Goal: Task Accomplishment & Management: Use online tool/utility

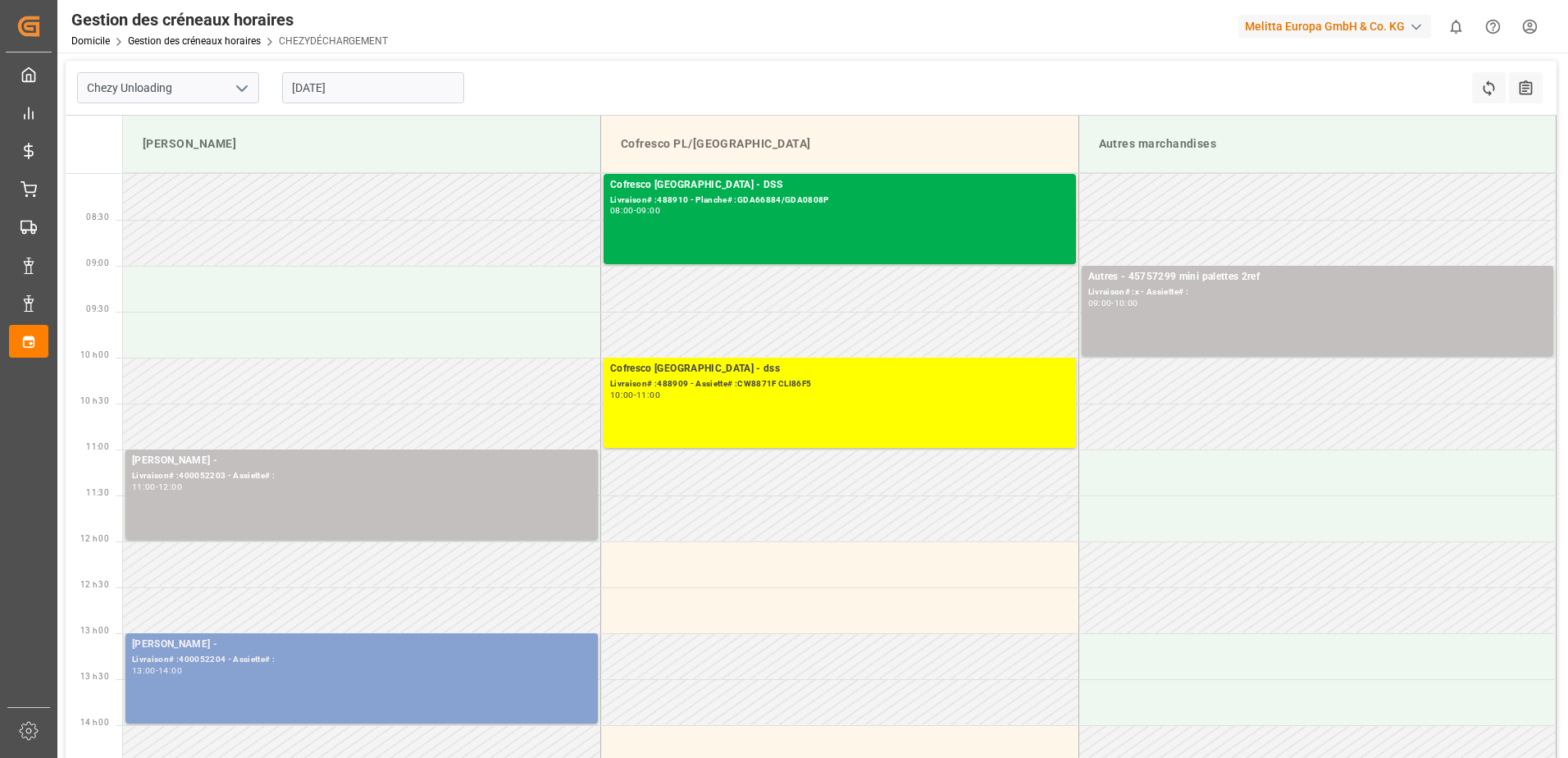
click at [505, 694] on div "[PERSON_NAME] - Livraison# :400052204 - Assiette# : 13:00 - 14:00" at bounding box center [361, 678] width 459 height 84
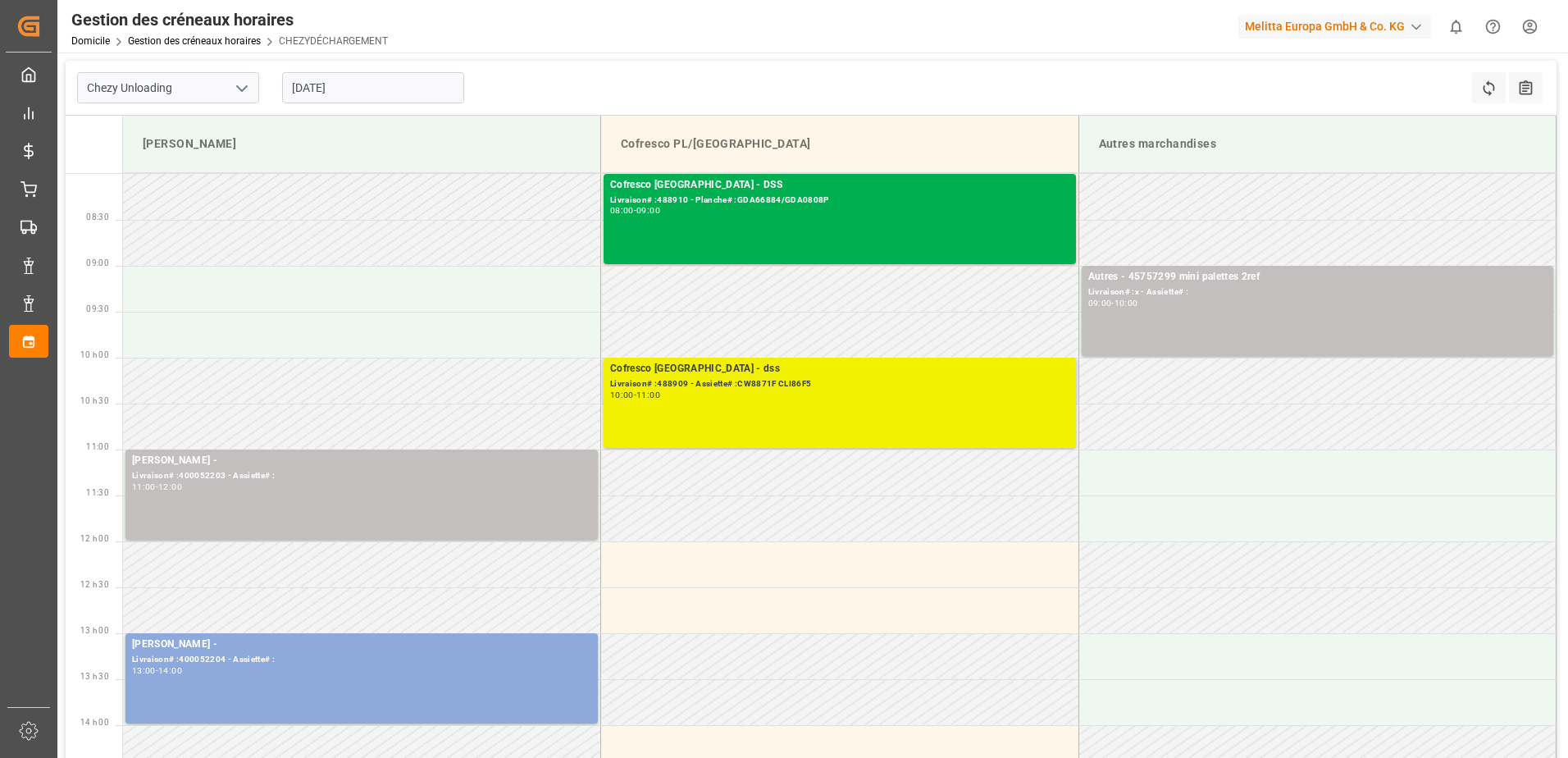
click at [1048, 386] on div "Livraison# :488909 - Assiette# :CW8871F CLI86F5" at bounding box center [839, 384] width 459 height 14
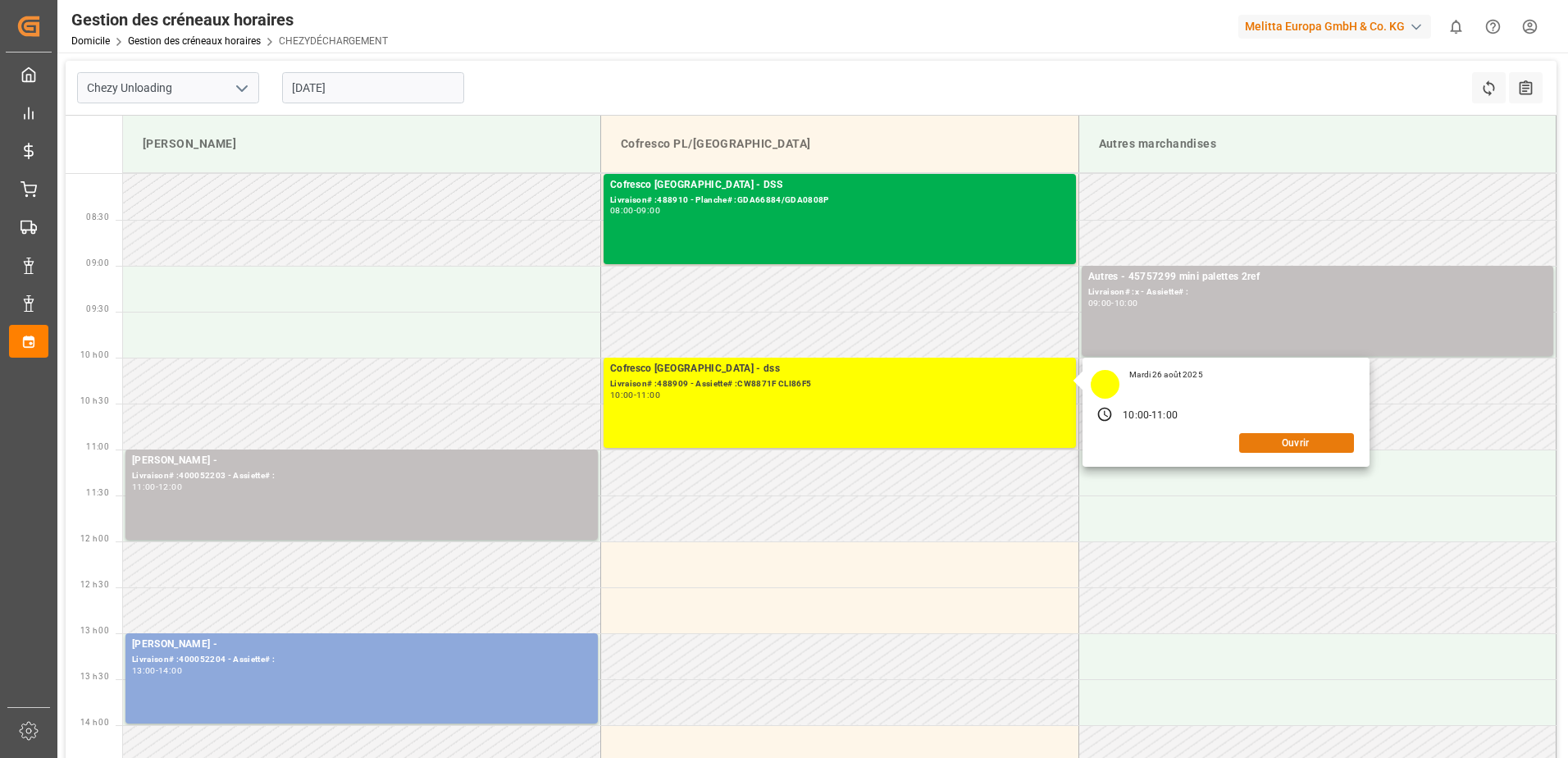
click at [1276, 441] on button "Ouvrir" at bounding box center [1297, 442] width 115 height 20
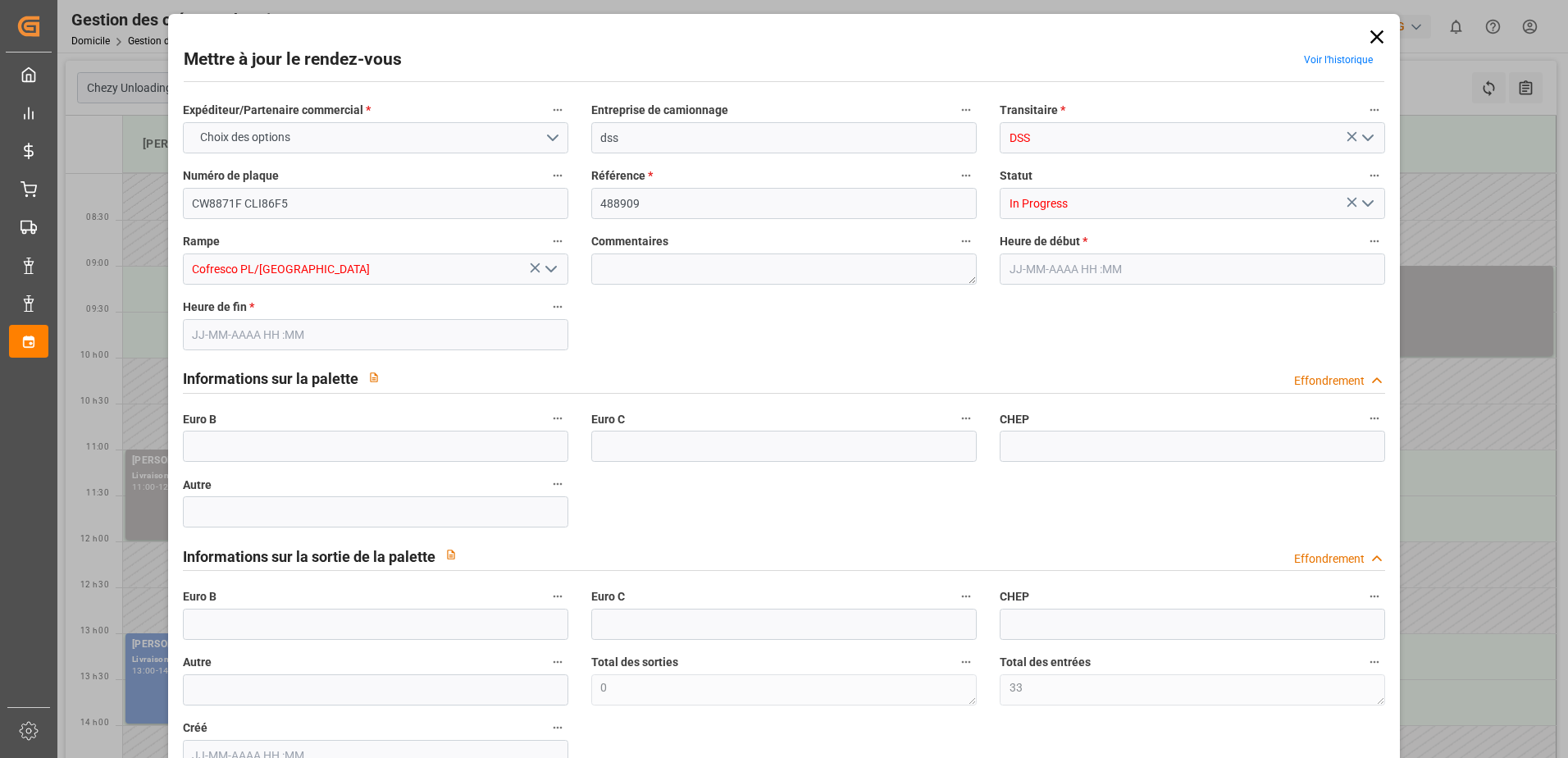
type input "33"
type input "[DATE] 10:00"
type input "[DATE] 11:00"
type input "[DATE] 08:35"
click at [1362, 203] on icon "Ouvrir le menu" at bounding box center [1368, 204] width 20 height 20
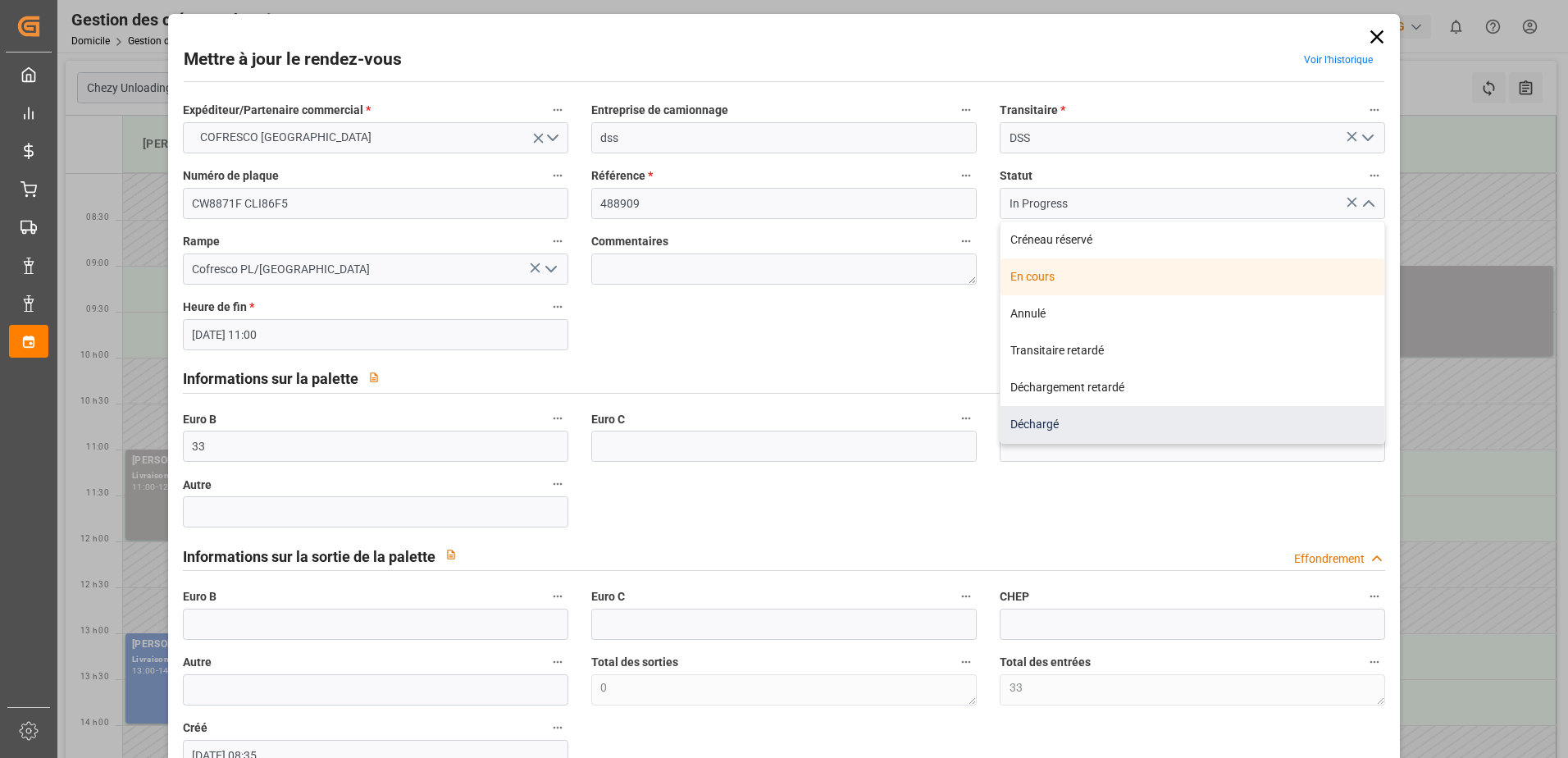
click at [1064, 414] on div "Déchargé" at bounding box center [1193, 424] width 384 height 37
type input "Unloaded"
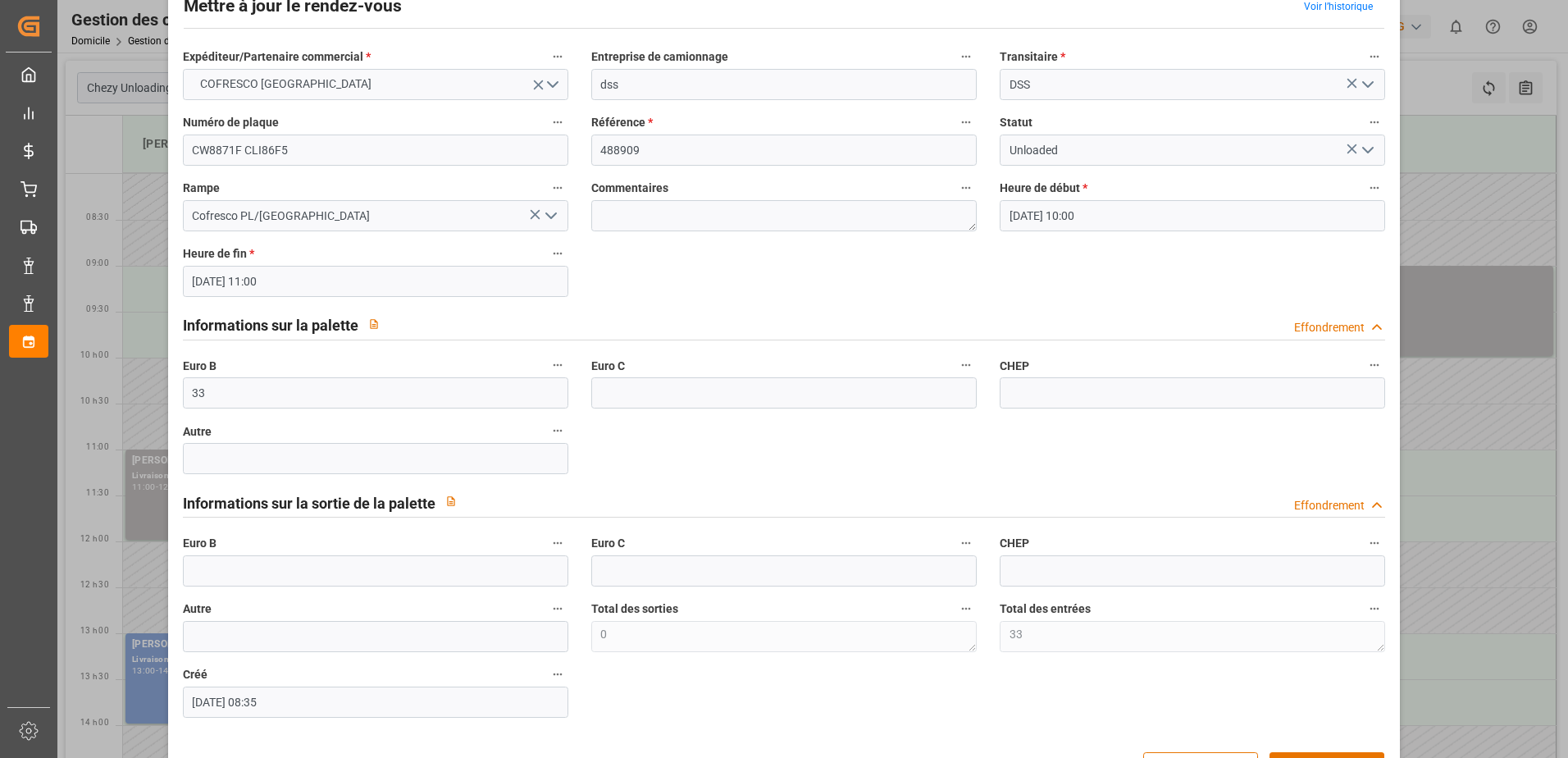
scroll to position [108, 0]
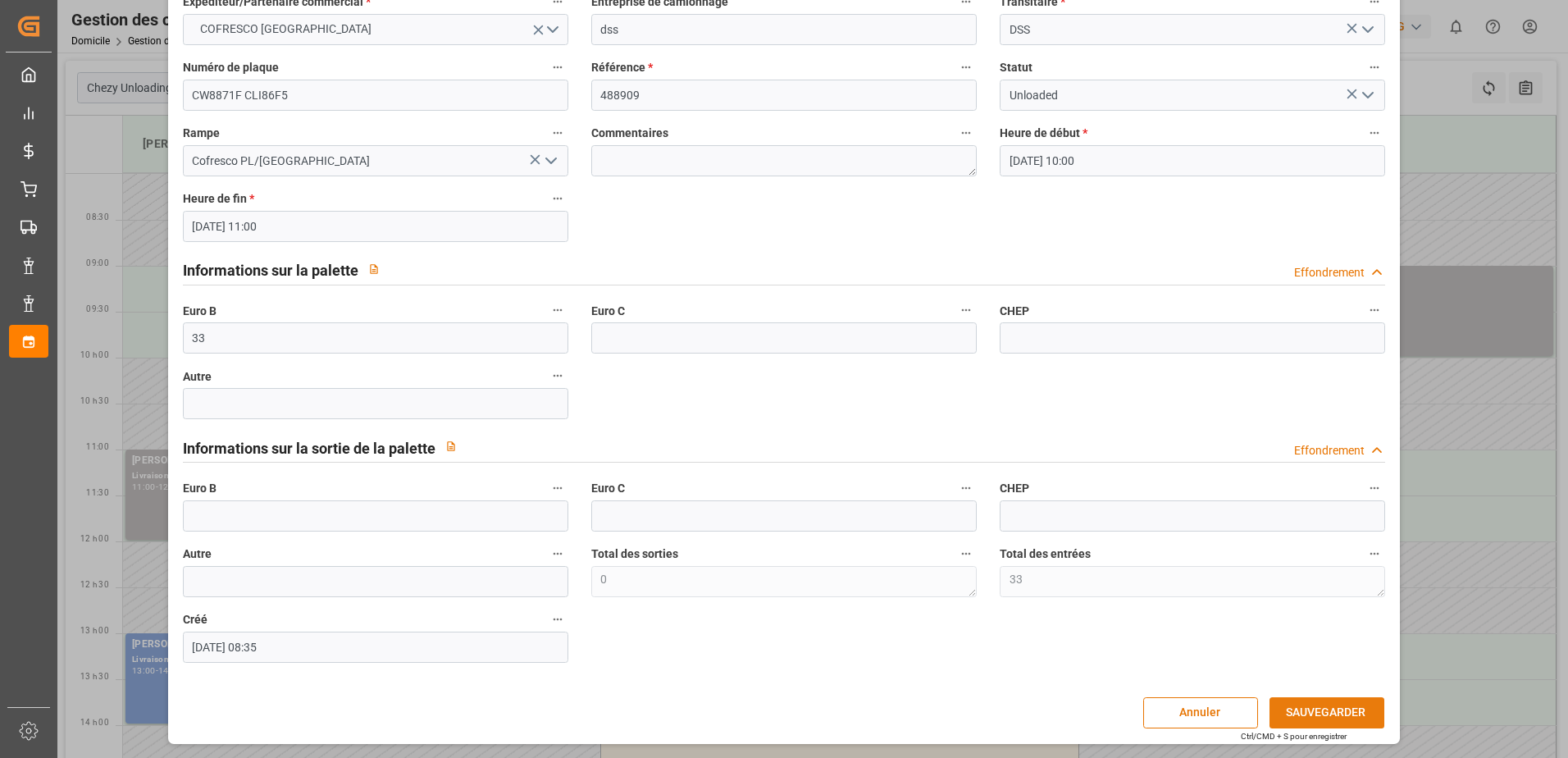
click at [1339, 709] on button "SAUVEGARDER" at bounding box center [1326, 711] width 115 height 31
